Goal: Task Accomplishment & Management: Use online tool/utility

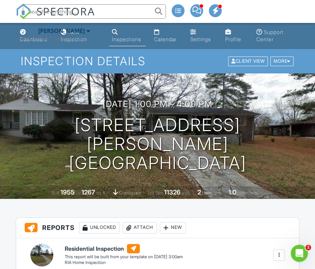
drag, startPoint x: 88, startPoint y: 20, endPoint x: 88, endPoint y: 13, distance: 7.2
click at [88, 18] on li at bounding box center [92, 11] width 153 height 23
click at [88, 11] on input "text" at bounding box center [94, 11] width 143 height 14
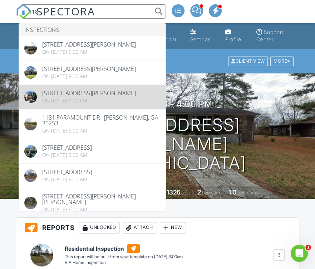
type input "118"
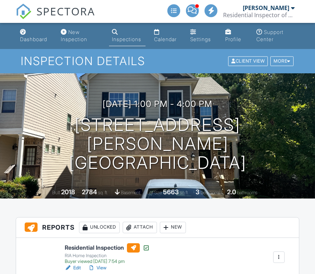
click at [288, 60] on div at bounding box center [288, 61] width 3 height 5
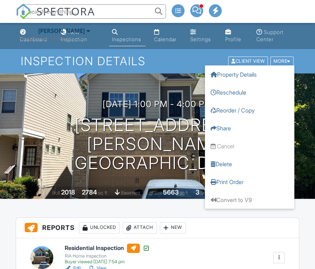
click at [288, 60] on div at bounding box center [288, 61] width 3 height 5
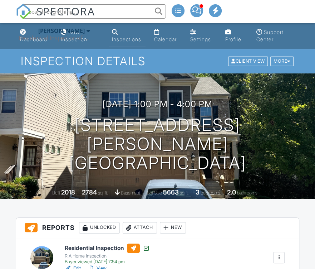
click at [230, 180] on div "08/25/2025 1:00 pm - 4:00 pm 118 Hardy Water Dr SE Lawrenceville, GA 30045 Buil…" at bounding box center [157, 135] width 315 height 125
click at [290, 59] on div at bounding box center [288, 61] width 3 height 5
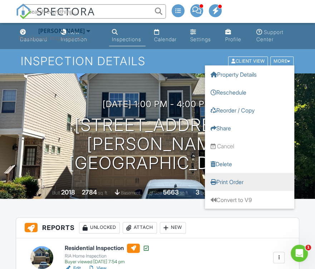
click at [226, 181] on link "Print Order" at bounding box center [249, 182] width 89 height 18
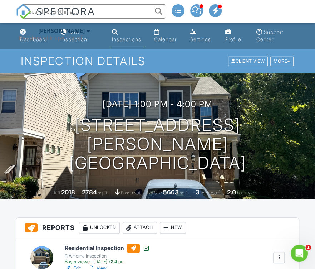
click at [108, 12] on input "text" at bounding box center [94, 11] width 143 height 14
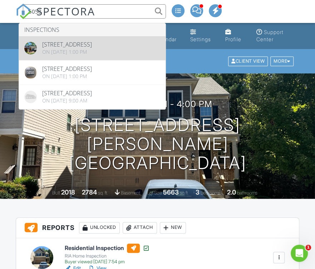
type input "5058"
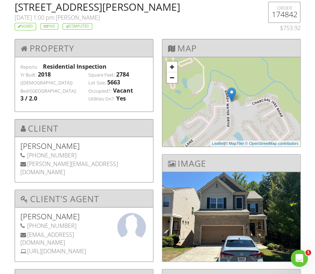
click at [26, 5] on h2 "[STREET_ADDRESS][PERSON_NAME]" at bounding box center [133, 7] width 237 height 10
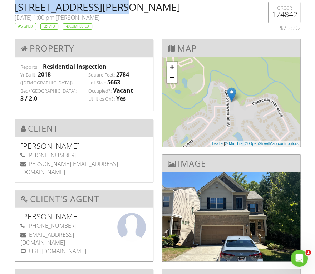
drag, startPoint x: 26, startPoint y: 5, endPoint x: 110, endPoint y: 9, distance: 83.8
click at [110, 9] on h2 "118 Hardy Water Dr SE , Lawrenceville, GA 30045" at bounding box center [133, 7] width 237 height 10
copy h2 "[STREET_ADDRESS][PERSON_NAME]"
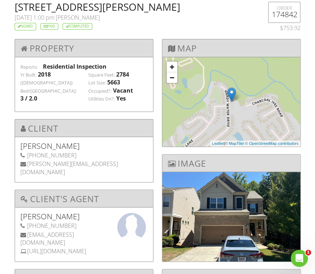
click at [150, 8] on h2 "[STREET_ADDRESS][PERSON_NAME]" at bounding box center [133, 7] width 237 height 10
copy h2 "[GEOGRAPHIC_DATA]"
click at [200, 6] on h2 "[STREET_ADDRESS][PERSON_NAME]" at bounding box center [133, 7] width 237 height 10
click at [201, 8] on h2 "[STREET_ADDRESS][PERSON_NAME]" at bounding box center [133, 7] width 237 height 10
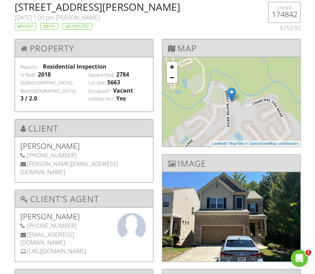
copy h2 "GA"
click at [220, 8] on h2 "118 Hardy Water Dr SE , Lawrenceville, GA 30045" at bounding box center [133, 7] width 237 height 10
copy h2 "30045"
click at [29, 213] on h5 "Leslie Kunkel" at bounding box center [83, 216] width 127 height 7
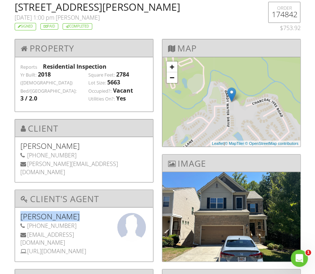
drag, startPoint x: 29, startPoint y: 199, endPoint x: 43, endPoint y: 200, distance: 13.6
click at [44, 213] on h5 "Leslie Kunkel" at bounding box center [83, 216] width 127 height 7
copy h5 "Leslie Kunkel"
click at [26, 142] on h5 "Paul Zanardo" at bounding box center [83, 145] width 127 height 7
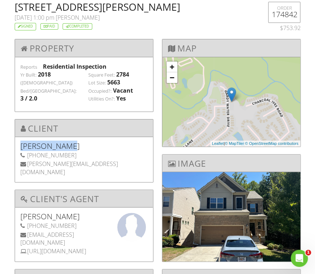
drag, startPoint x: 26, startPoint y: 137, endPoint x: 36, endPoint y: 135, distance: 9.8
click at [36, 142] on h5 "Paul Zanardo" at bounding box center [83, 145] width 127 height 7
copy h5 "Paul Zanardo"
click at [33, 151] on div "404-468-7753" at bounding box center [83, 155] width 127 height 8
drag, startPoint x: 33, startPoint y: 147, endPoint x: 53, endPoint y: 148, distance: 20.8
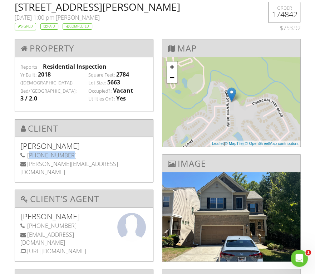
click at [53, 151] on div "404-468-7753" at bounding box center [83, 155] width 127 height 8
copy div "404-468-7753"
click at [35, 160] on div "paul@zanardodezignz.com" at bounding box center [83, 168] width 127 height 16
drag, startPoint x: 36, startPoint y: 156, endPoint x: 95, endPoint y: 159, distance: 59.5
click at [95, 160] on div "paul@zanardodezignz.com" at bounding box center [83, 168] width 127 height 16
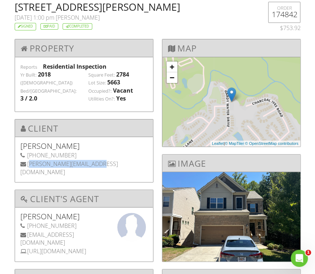
copy div "paul@zanardodezignz.com"
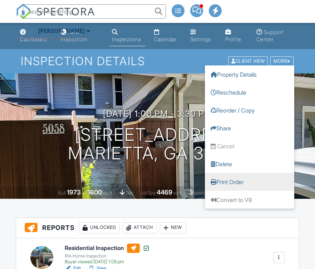
click at [230, 180] on link "Print Order" at bounding box center [249, 182] width 89 height 18
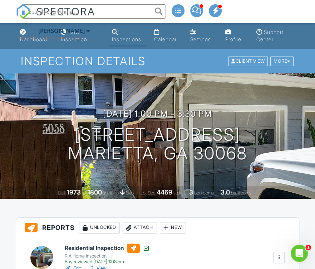
paste input "185 Mt Bethel Rd"
click at [107, 14] on input "185 Mt Bethel Rd" at bounding box center [94, 11] width 143 height 14
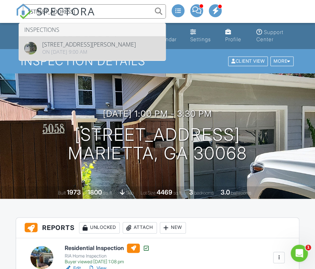
type input "[STREET_ADDRESS]"
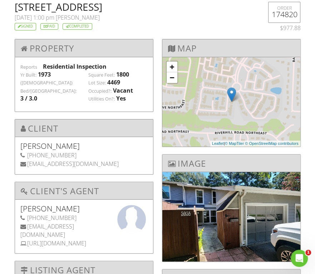
click at [26, 7] on h2 "[STREET_ADDRESS]" at bounding box center [133, 7] width 237 height 10
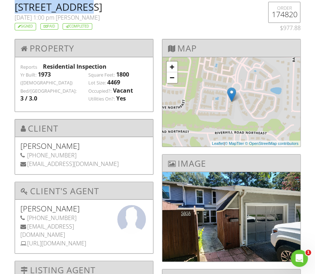
drag, startPoint x: 26, startPoint y: 7, endPoint x: 85, endPoint y: 7, distance: 59.4
click at [85, 7] on h2 "[STREET_ADDRESS]" at bounding box center [133, 7] width 237 height 10
copy h2 "[STREET_ADDRESS]"
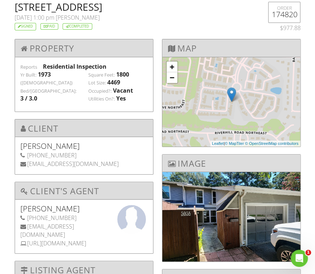
click at [118, 6] on h2 "[STREET_ADDRESS]" at bounding box center [133, 7] width 237 height 10
copy h2 "Marietta"
click at [147, 6] on h2 "[STREET_ADDRESS]" at bounding box center [133, 7] width 237 height 10
click at [146, 8] on h2 "[STREET_ADDRESS]" at bounding box center [133, 7] width 237 height 10
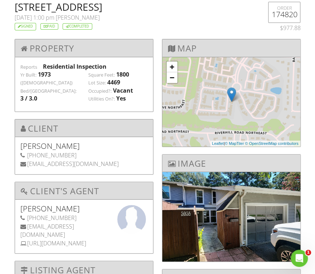
copy h2 "GA"
click at [178, 6] on h2 "[STREET_ADDRESS]" at bounding box center [133, 7] width 237 height 10
copy h2 "30068"
click at [33, 151] on div "602-549-6475" at bounding box center [83, 155] width 127 height 8
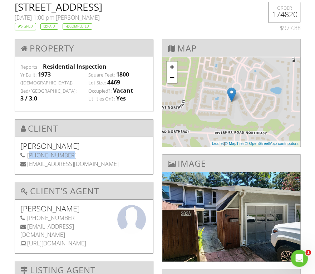
drag, startPoint x: 33, startPoint y: 146, endPoint x: 53, endPoint y: 149, distance: 20.2
click at [53, 151] on div "602-549-6475" at bounding box center [83, 155] width 127 height 8
copy div "602-549-6475"
click at [33, 160] on div "mikebowers@centurylink.net" at bounding box center [83, 164] width 127 height 8
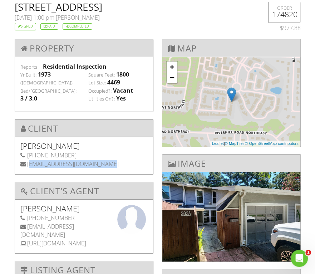
drag, startPoint x: 33, startPoint y: 157, endPoint x: 94, endPoint y: 158, distance: 61.9
click at [95, 160] on div "mikebowers@centurylink.net" at bounding box center [83, 164] width 127 height 8
copy div "mikebowers@centurylink.net"
click at [28, 142] on h5 "Michael Bowers" at bounding box center [83, 145] width 127 height 7
drag, startPoint x: 28, startPoint y: 138, endPoint x: 53, endPoint y: 138, distance: 24.7
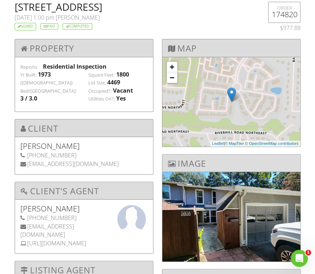
click at [53, 142] on h5 "Michael Bowers" at bounding box center [83, 145] width 127 height 7
copy h5 "Michael Bowers"
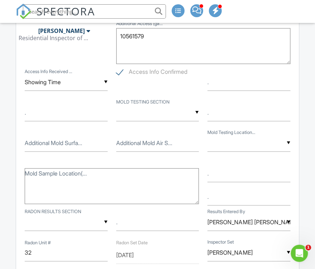
scroll to position [680, 0]
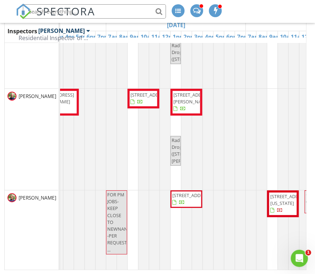
scroll to position [2469, 512]
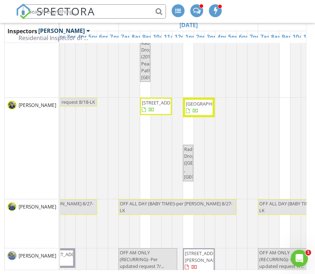
drag, startPoint x: 28, startPoint y: 140, endPoint x: 39, endPoint y: 145, distance: 12.8
click at [28, 140] on div "[PERSON_NAME]" at bounding box center [32, 148] width 54 height 101
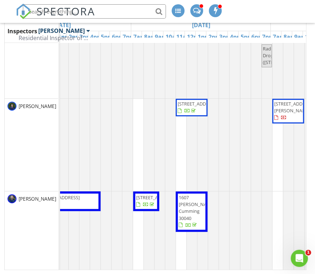
scroll to position [0, 367]
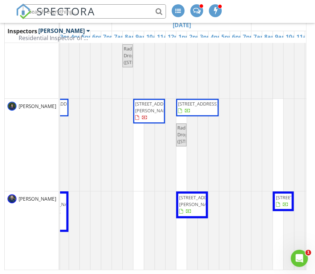
click at [227, 273] on div "New Calendar View Aug 24 – 30, 2025 today list day week cal wk 4 wk month Inspe…" at bounding box center [157, 122] width 315 height 303
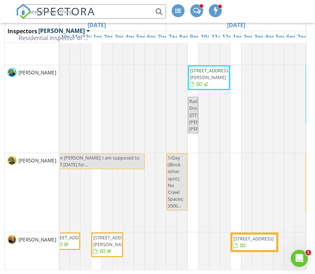
scroll to position [715, 312]
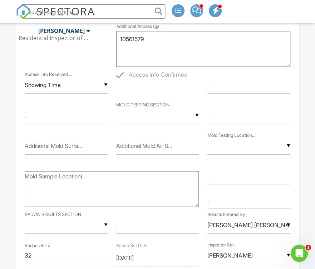
scroll to position [28, 0]
click at [99, 13] on input "text" at bounding box center [94, 11] width 143 height 14
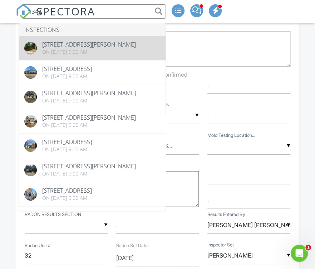
type input "1342"
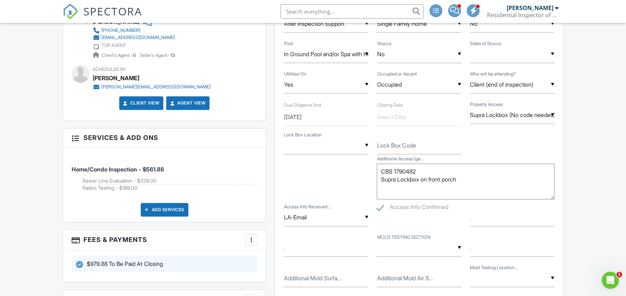
paste input "2868 Green Cove Way, Smyrna, GA 30080"
click at [315, 13] on input "2868 Green Cove Way, Smyrna, GA 30080" at bounding box center [351, 11] width 143 height 14
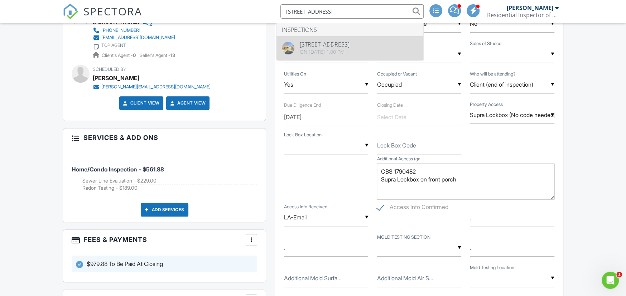
type input "2868 Green Cove Way, Smyrna, GA 30080"
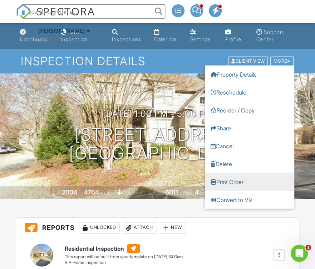
click at [229, 181] on link "Print Order" at bounding box center [249, 182] width 89 height 18
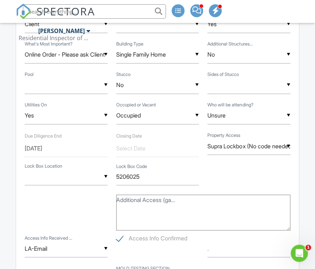
scroll to position [465, 0]
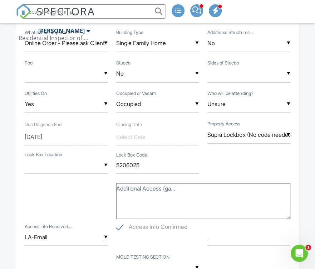
paste input "[STREET_ADDRESS]"
click at [101, 12] on input "[STREET_ADDRESS]" at bounding box center [94, 11] width 143 height 14
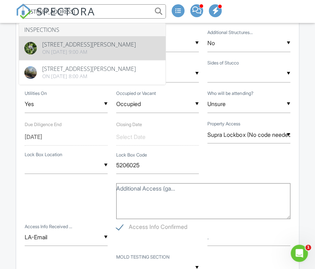
type input "[STREET_ADDRESS]"
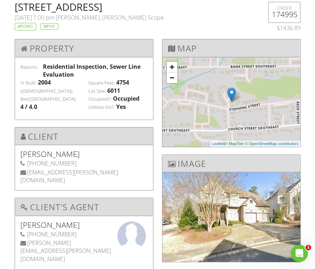
click at [28, 8] on h2 "[STREET_ADDRESS]" at bounding box center [133, 7] width 237 height 10
drag, startPoint x: 28, startPoint y: 8, endPoint x: 98, endPoint y: 9, distance: 70.1
click at [97, 9] on h2 "[STREET_ADDRESS]" at bounding box center [133, 7] width 237 height 10
click at [145, 6] on h2 "[STREET_ADDRESS]" at bounding box center [133, 7] width 237 height 10
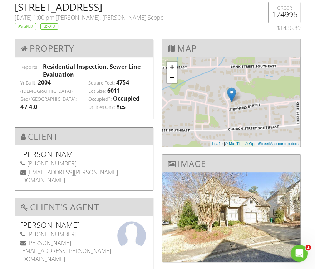
click at [81, 18] on span "[PERSON_NAME], [PERSON_NAME] Scope" at bounding box center [110, 18] width 108 height 8
drag, startPoint x: 81, startPoint y: 18, endPoint x: 96, endPoint y: 18, distance: 14.7
click at [96, 18] on span "[PERSON_NAME], [PERSON_NAME] Scope" at bounding box center [110, 18] width 108 height 8
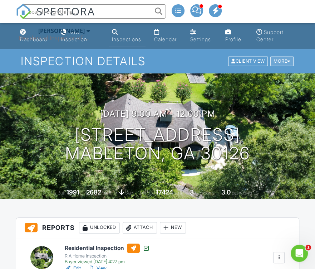
click at [287, 60] on div at bounding box center [288, 61] width 3 height 5
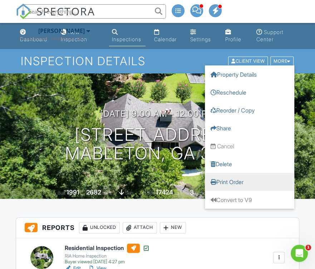
click at [225, 183] on link "Print Order" at bounding box center [249, 182] width 89 height 18
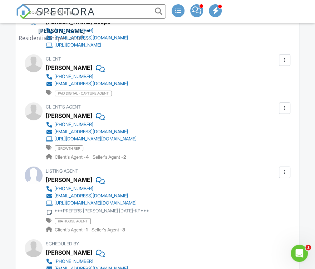
scroll to position [2147, 0]
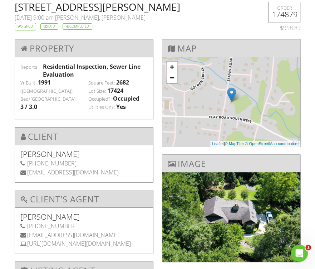
click at [136, 4] on h2 "[STREET_ADDRESS][PERSON_NAME]" at bounding box center [133, 7] width 237 height 10
copy h2 "Mableton"
click at [79, 15] on span "[PERSON_NAME], [PERSON_NAME]" at bounding box center [100, 18] width 91 height 8
drag, startPoint x: 79, startPoint y: 15, endPoint x: 93, endPoint y: 16, distance: 14.0
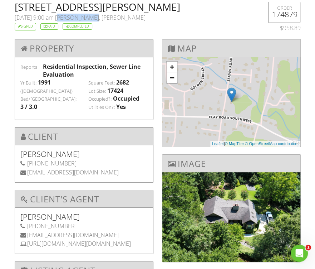
click at [92, 16] on span "[PERSON_NAME], [PERSON_NAME]" at bounding box center [100, 18] width 91 height 8
copy span "[PERSON_NAME]"
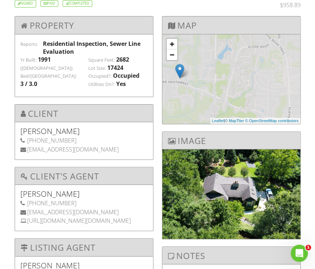
scroll to position [36, 0]
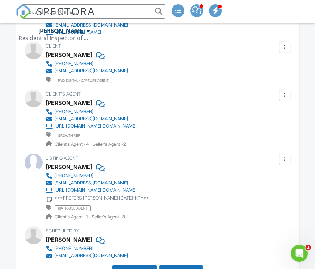
paste input "[STREET_ADDRESS][PERSON_NAME]"
click at [108, 13] on input "[STREET_ADDRESS][PERSON_NAME]" at bounding box center [94, 11] width 143 height 14
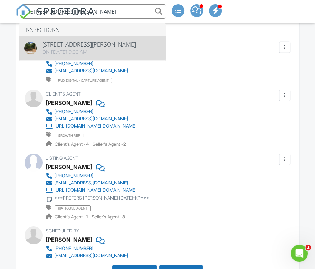
type input "[STREET_ADDRESS][PERSON_NAME]"
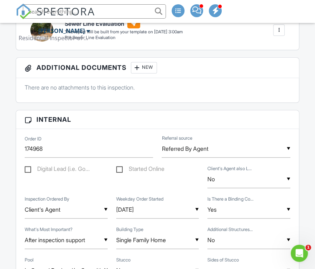
scroll to position [179, 0]
